Goal: Task Accomplishment & Management: Manage account settings

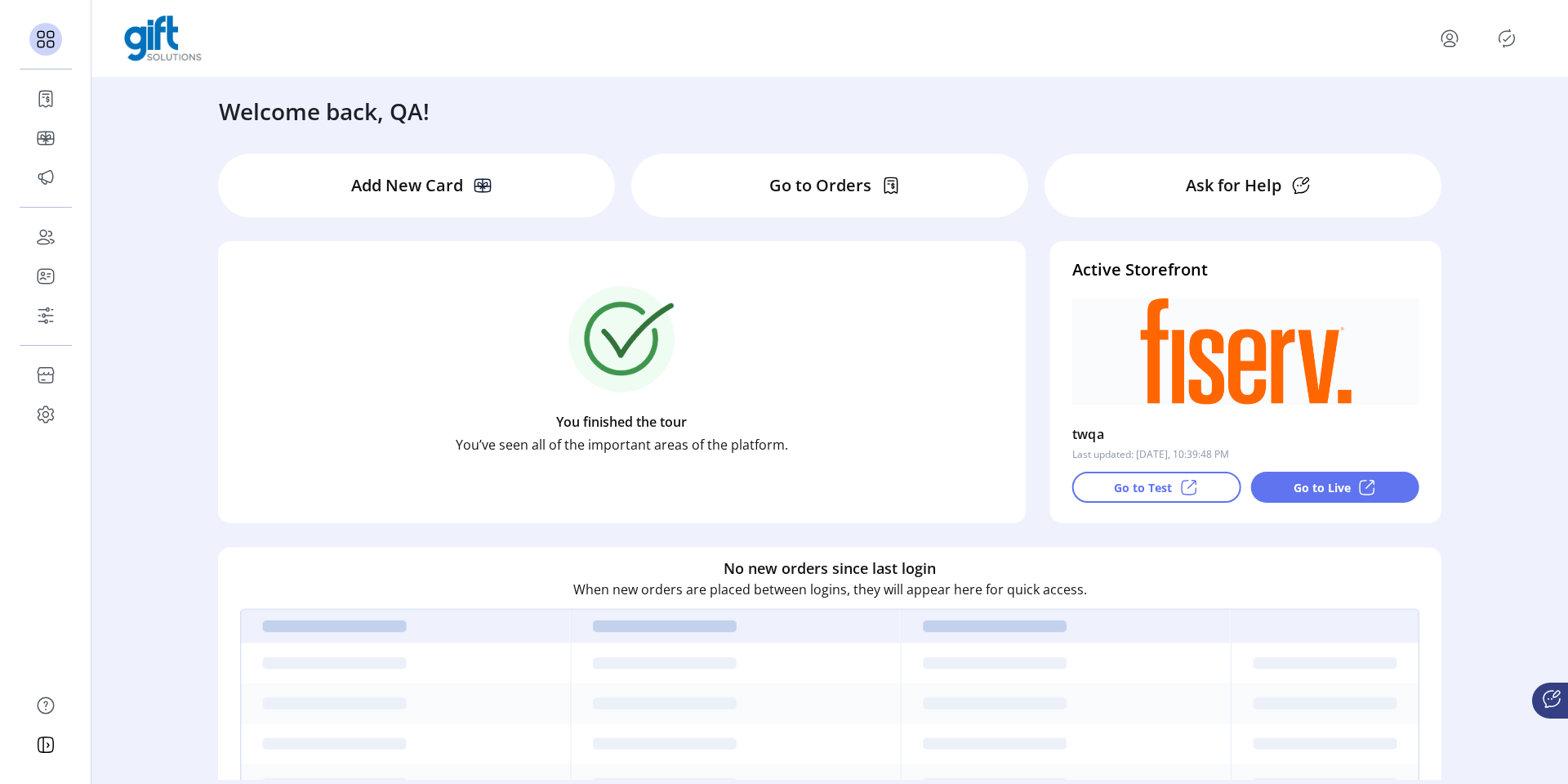
click at [1454, 43] on icon "menu" at bounding box center [1450, 44] width 11 height 5
click at [1437, 107] on span "Sign Out" at bounding box center [1391, 102] width 123 height 13
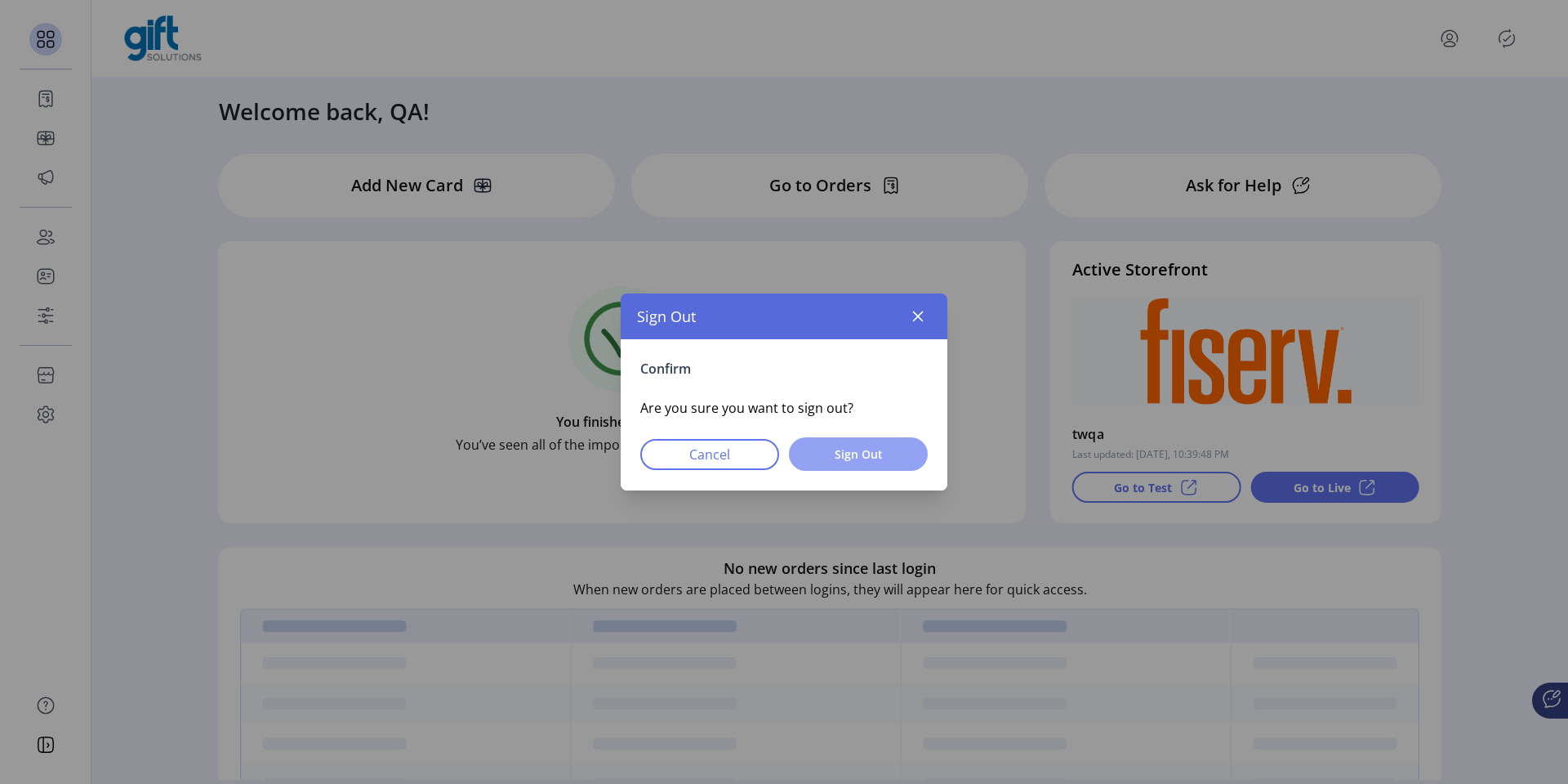
click at [884, 450] on span "Sign Out" at bounding box center [858, 454] width 96 height 17
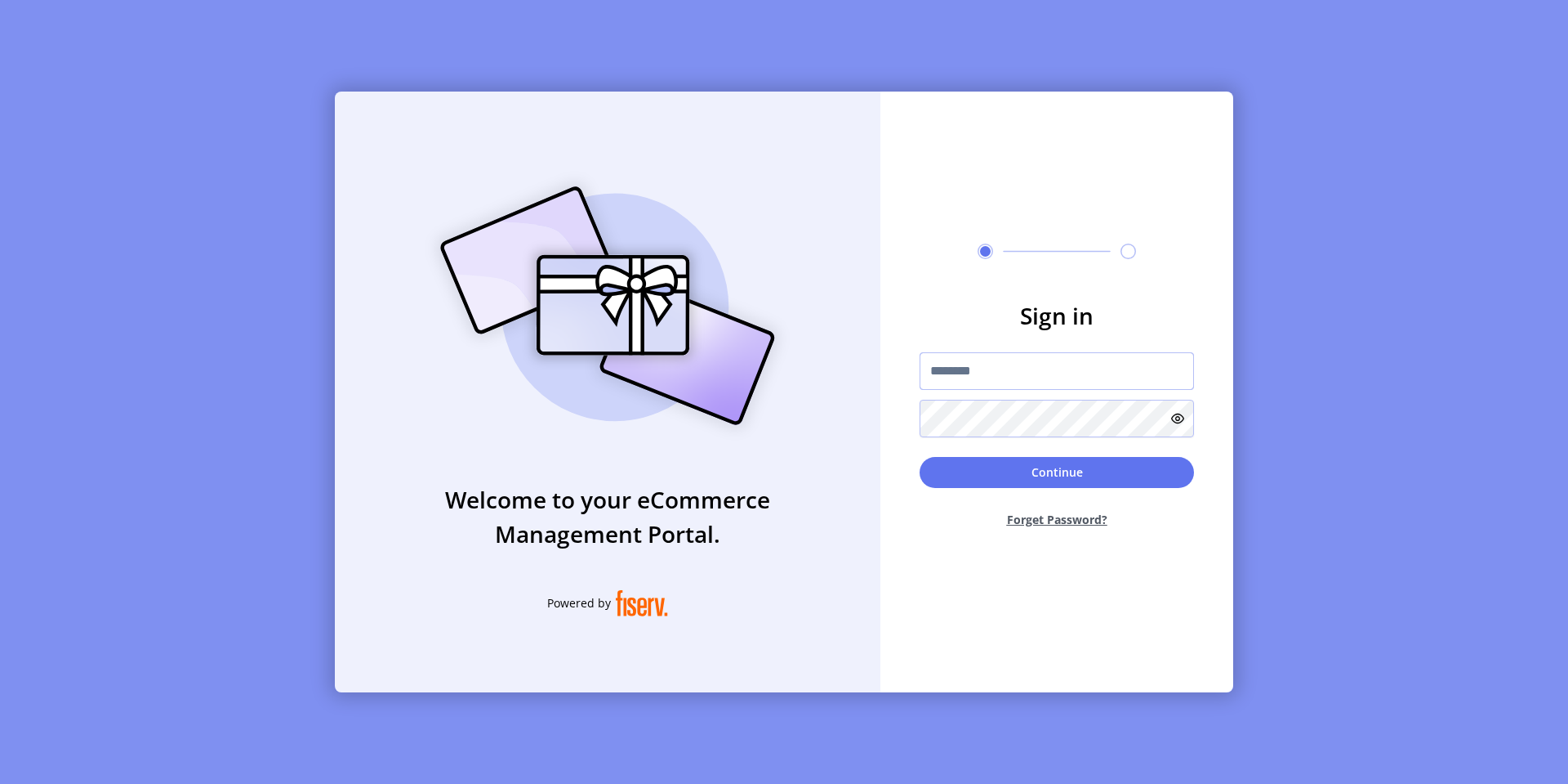
type input "*********"
